Goal: Information Seeking & Learning: Learn about a topic

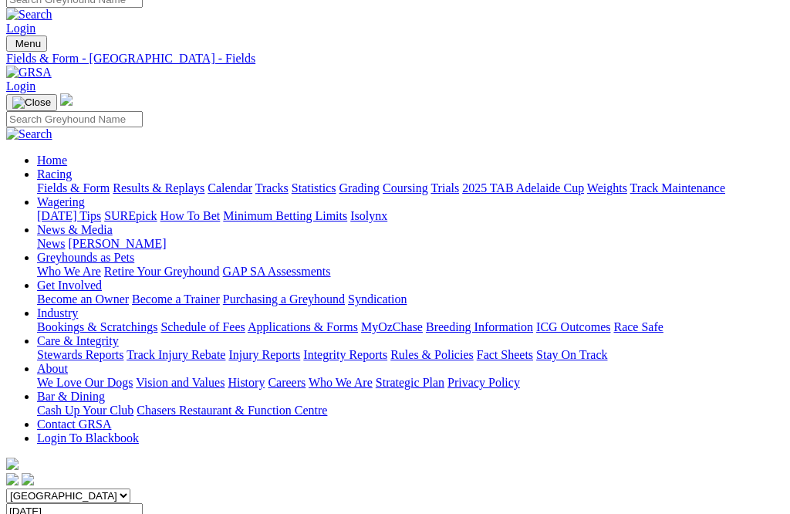
scroll to position [15, 0]
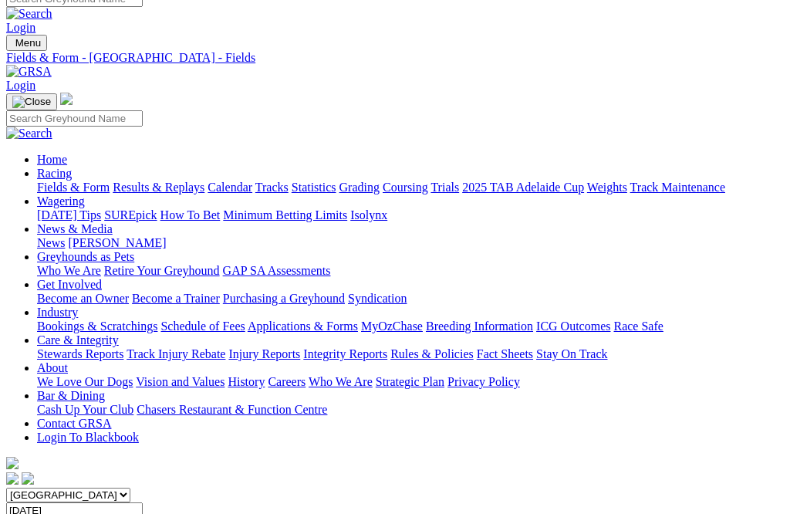
click at [63, 181] on link "Fields & Form" at bounding box center [73, 187] width 73 height 13
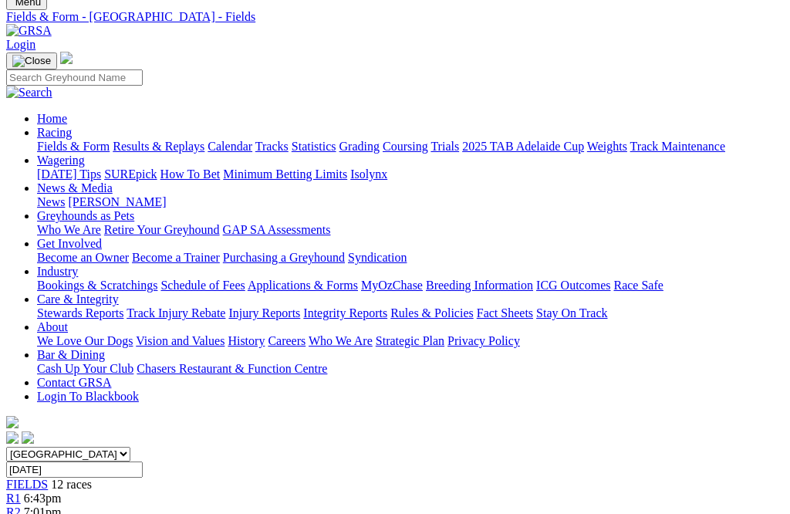
scroll to position [63, 0]
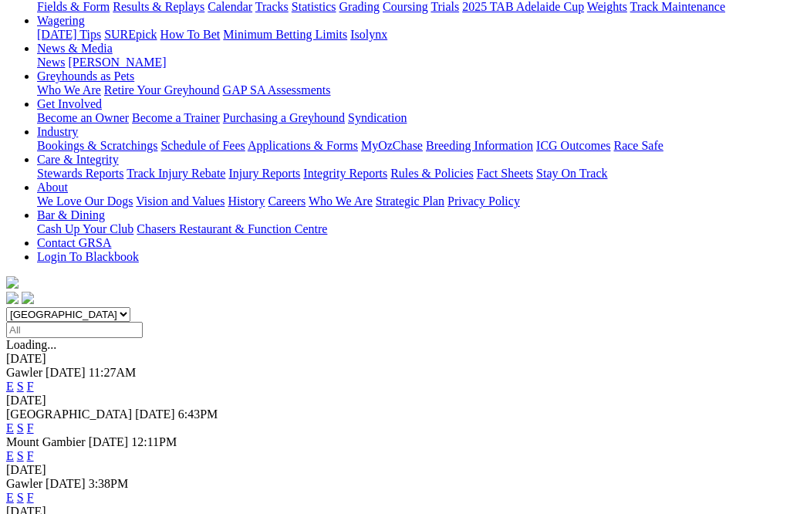
scroll to position [197, 0]
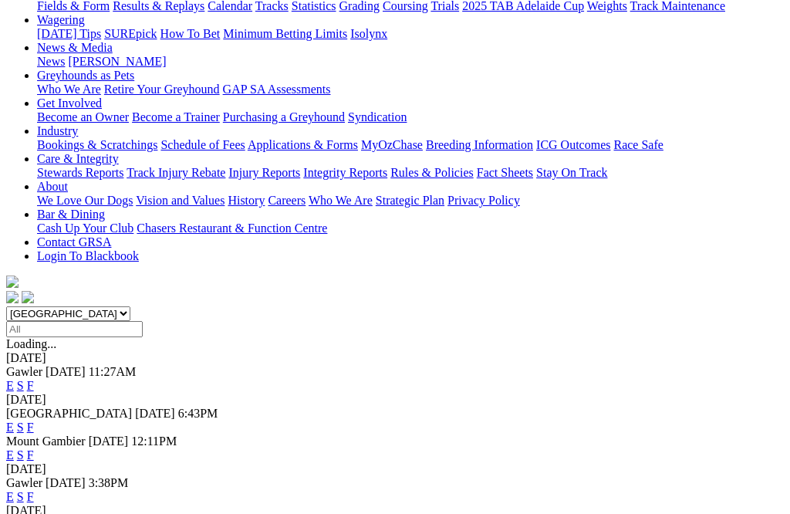
click at [34, 421] on link "F" at bounding box center [30, 427] width 7 height 13
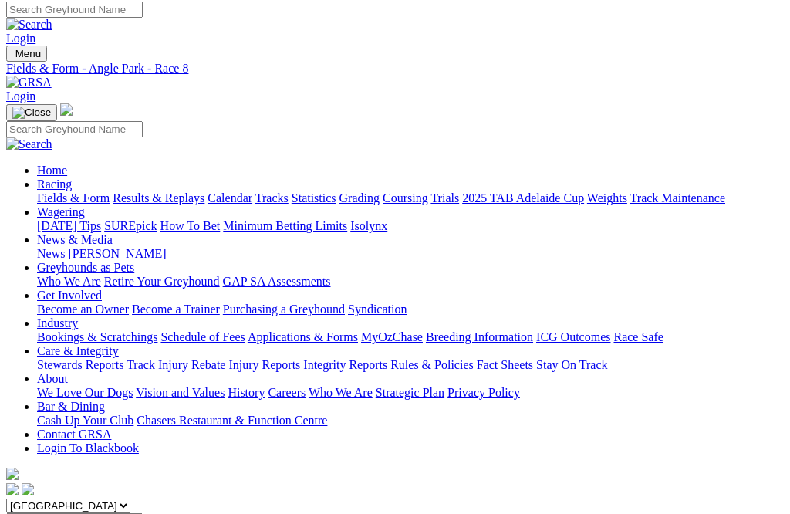
scroll to position [4, 0]
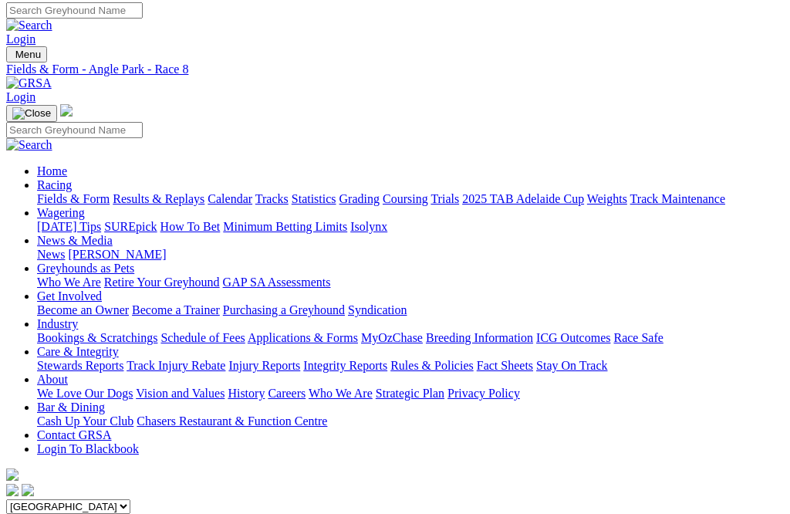
click at [65, 192] on link "Fields & Form" at bounding box center [73, 198] width 73 height 13
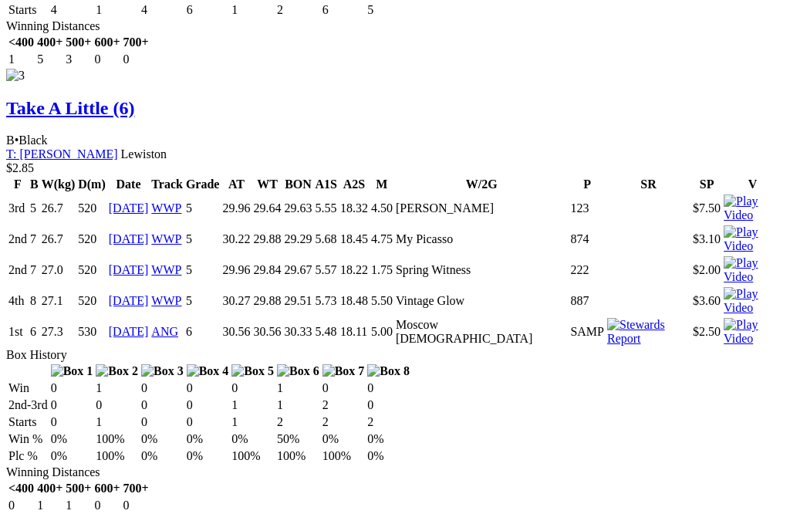
scroll to position [3367, 0]
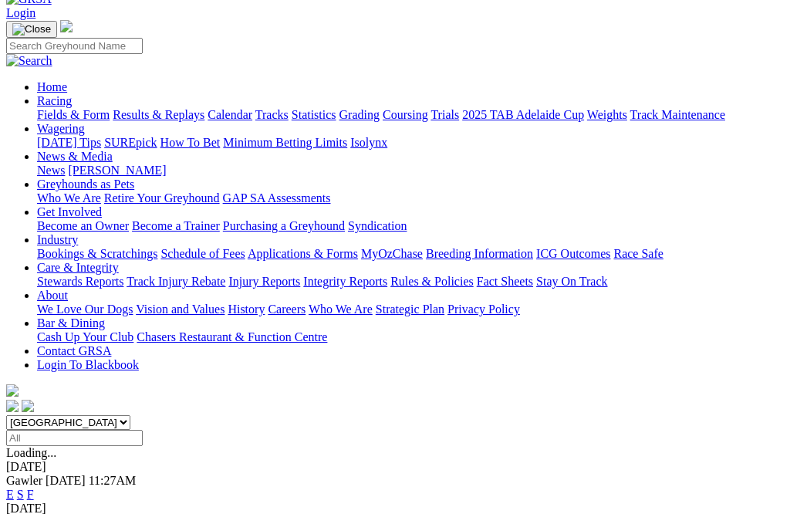
scroll to position [89, 0]
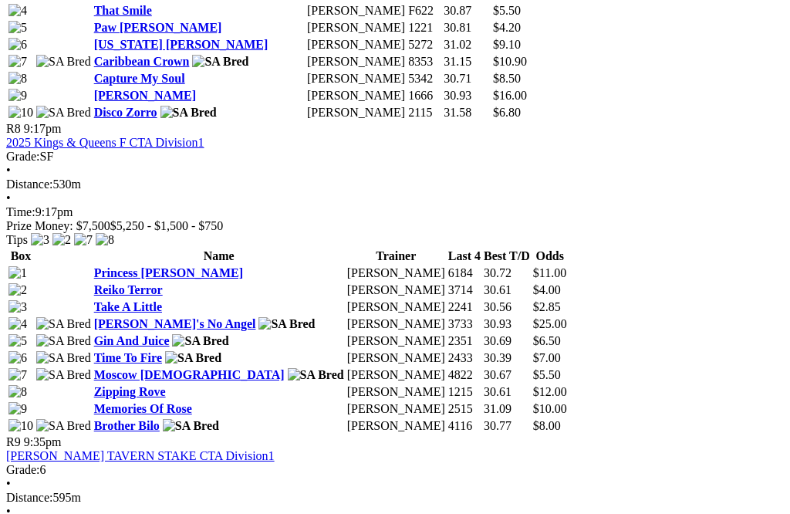
scroll to position [2568, 0]
